Goal: Task Accomplishment & Management: Manage account settings

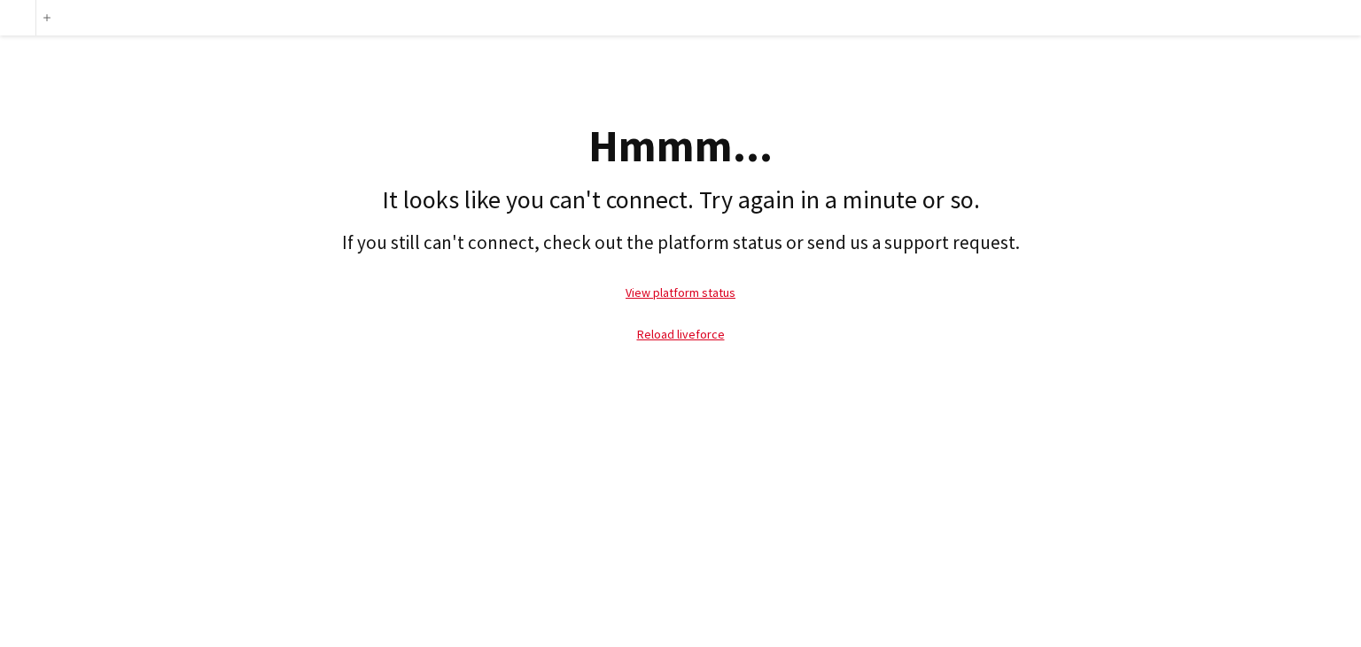
click at [681, 346] on p "Reload liveforce" at bounding box center [680, 334] width 1343 height 41
click at [680, 336] on link "Reload liveforce" at bounding box center [681, 334] width 88 height 16
click at [890, 558] on div "Add Hmmm... It looks like you can't connect. Try again in a minute or so. If yo…" at bounding box center [680, 323] width 1361 height 647
click at [677, 295] on link "View platform status" at bounding box center [681, 292] width 110 height 16
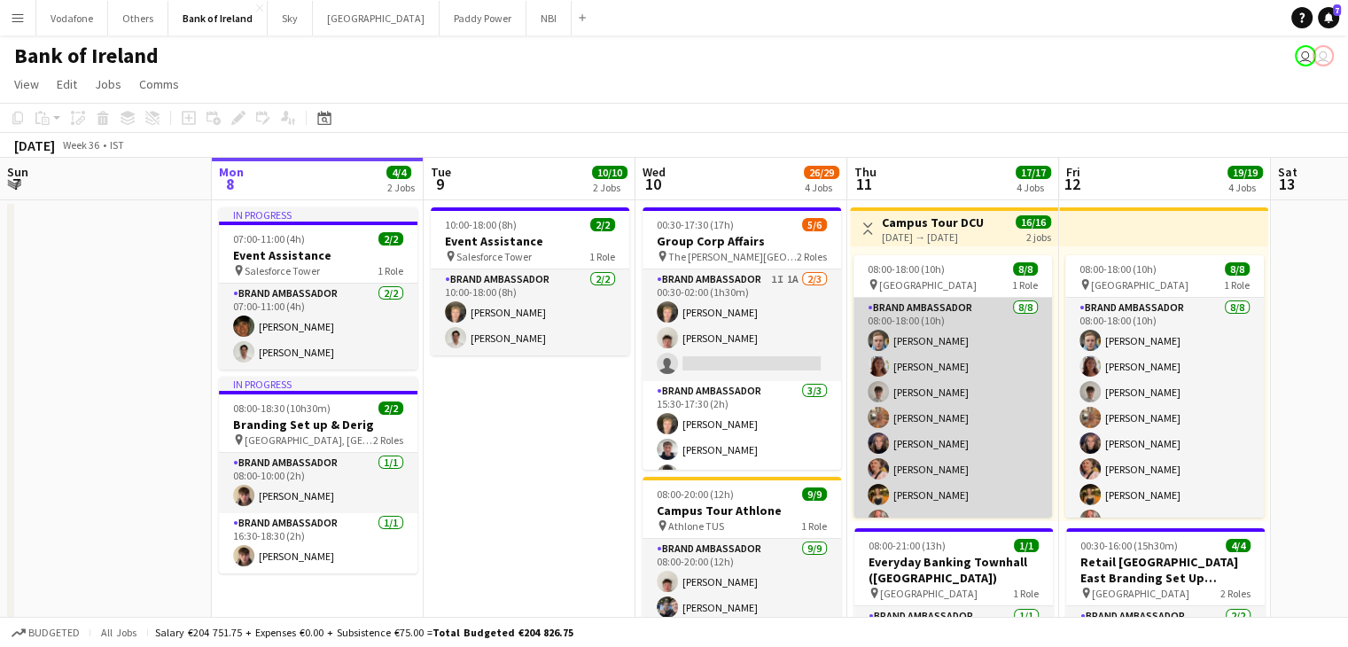
click at [975, 384] on app-card-role "Brand Ambassador 8/8 08:00-18:00 (10h) Dominik Morycki Amelia Morycka Jakub Kul…" at bounding box center [952, 418] width 198 height 240
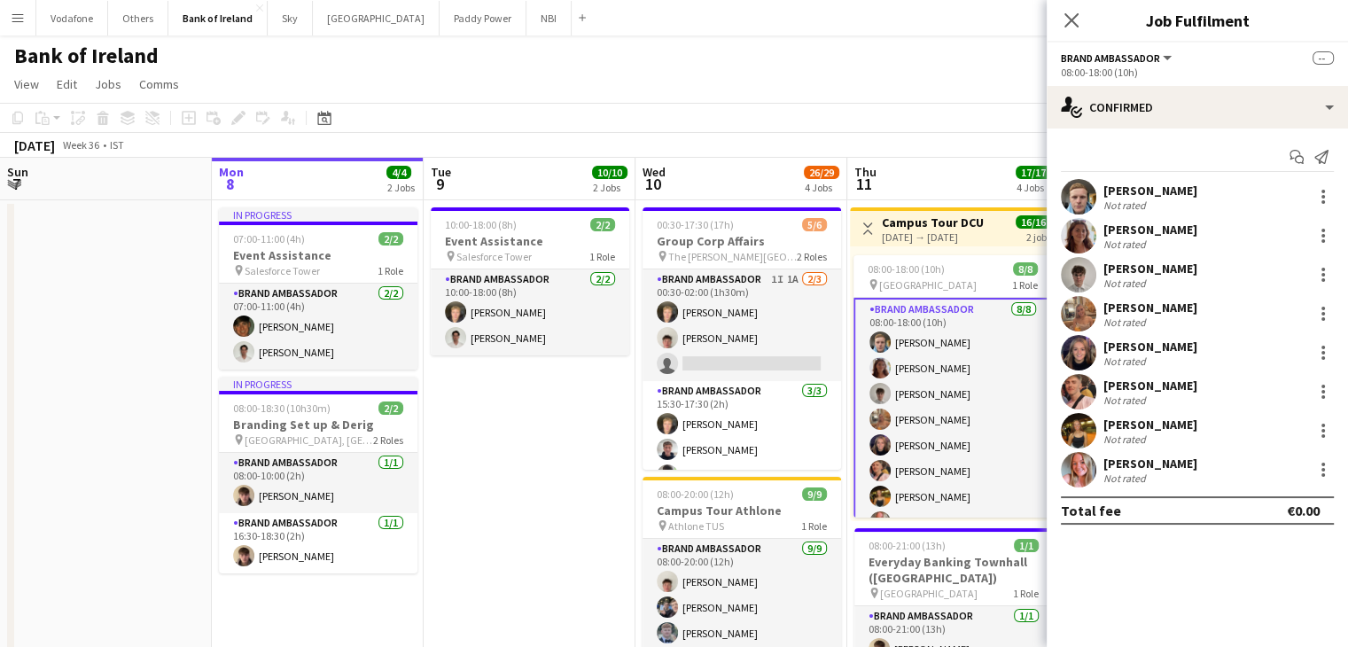
click at [1074, 231] on app-user-avatar at bounding box center [1078, 235] width 35 height 35
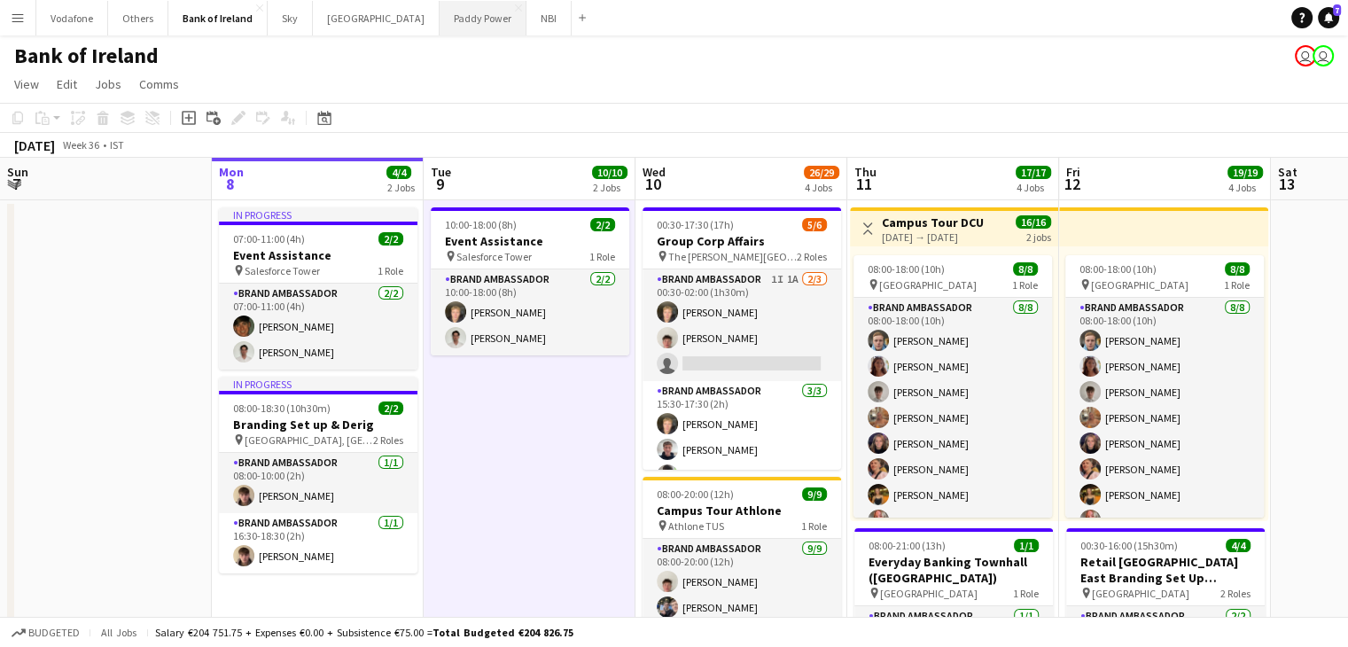
click at [439, 28] on button "Paddy Power Close" at bounding box center [482, 18] width 87 height 35
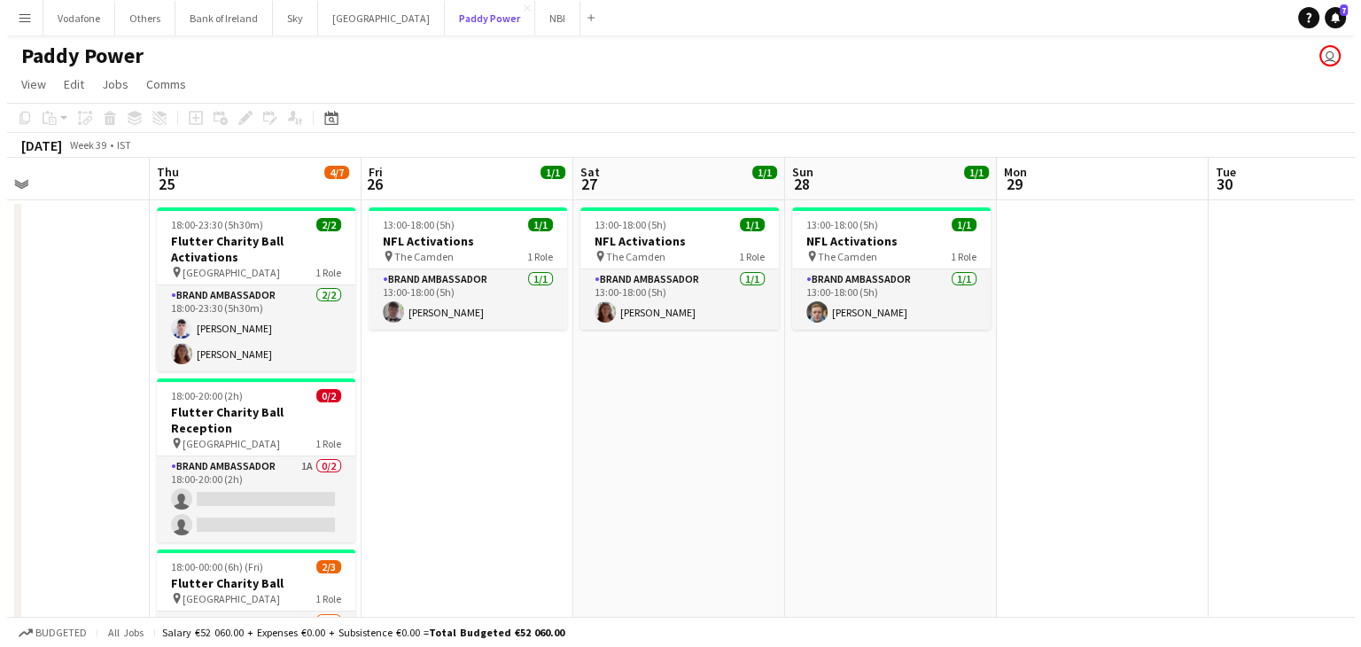
scroll to position [0, 493]
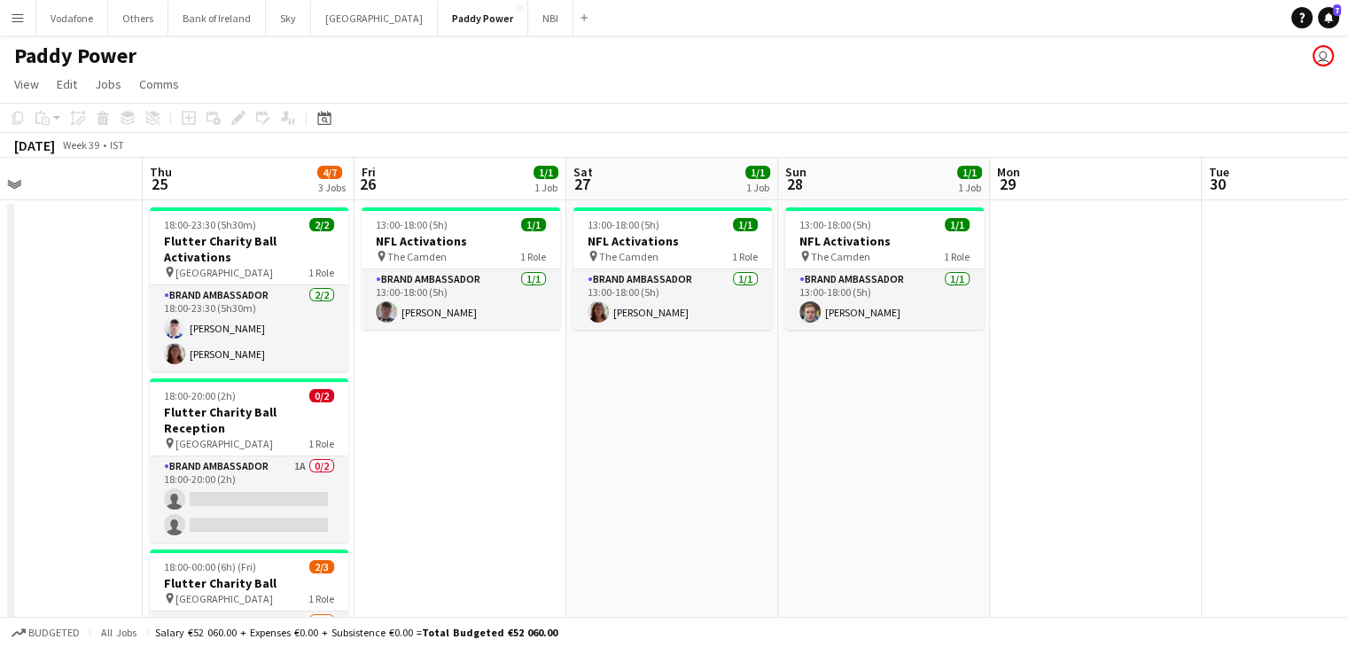
click at [1039, 323] on app-date-cell at bounding box center [1096, 481] width 212 height 563
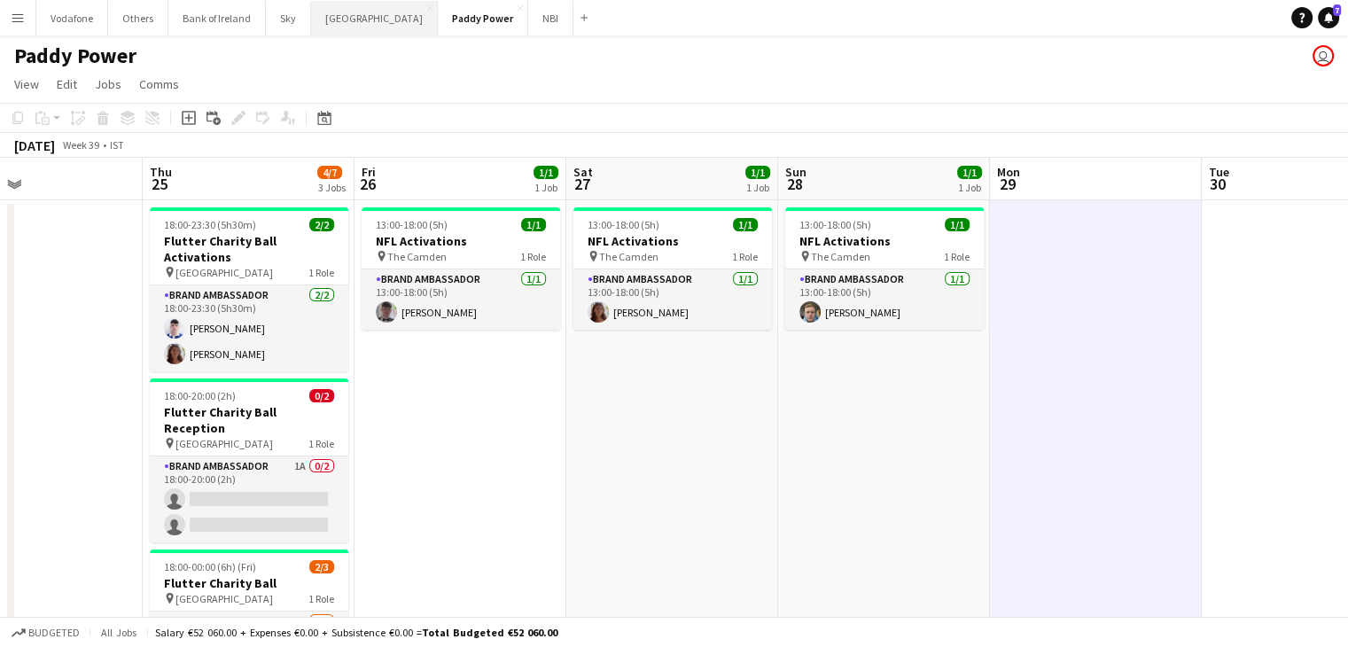
click at [347, 21] on button "Manor Farm Close" at bounding box center [374, 18] width 127 height 35
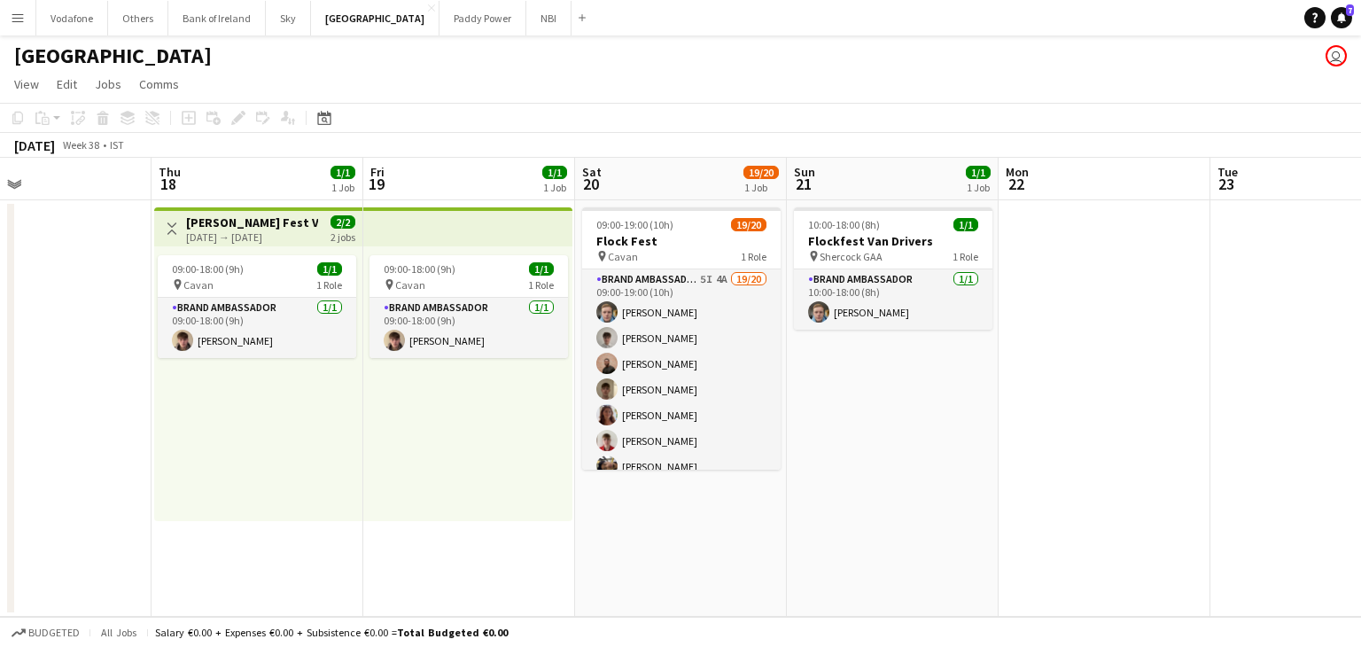
click at [943, 380] on app-date-cell "10:00-18:00 (8h) 1/1 Flockfest Van Drivers pin Shercock GAA 1 Role Brand Ambass…" at bounding box center [893, 408] width 212 height 416
